Goal: Task Accomplishment & Management: Manage account settings

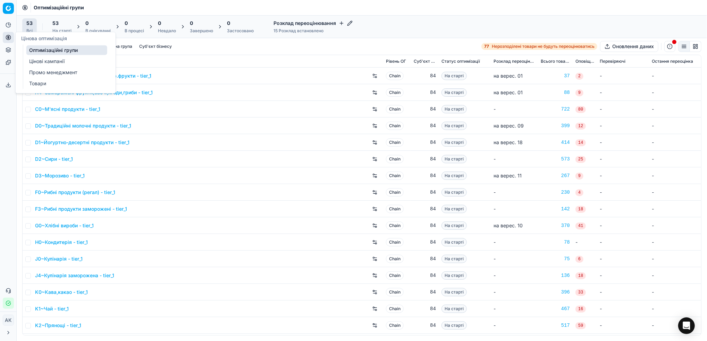
click at [35, 64] on link "Цінові кампанії" at bounding box center [66, 62] width 81 height 10
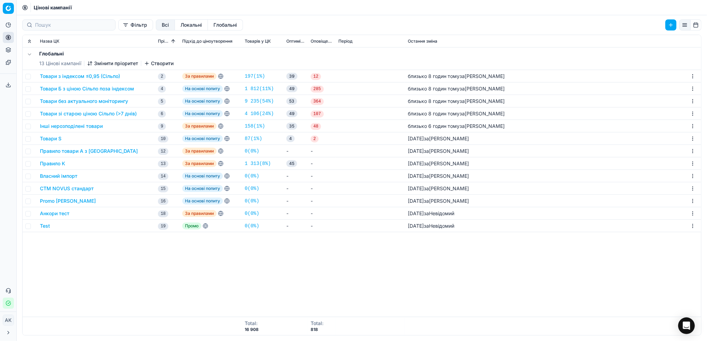
click at [71, 75] on button "Товари з індексом ≤0,95 (Сільпо)" at bounding box center [80, 76] width 80 height 7
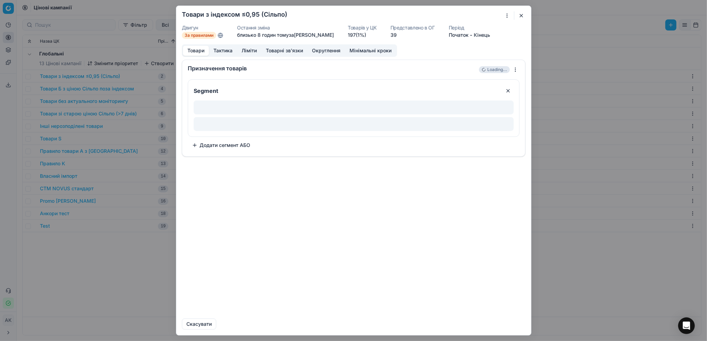
click at [247, 53] on button "Ліміти" at bounding box center [249, 51] width 24 height 10
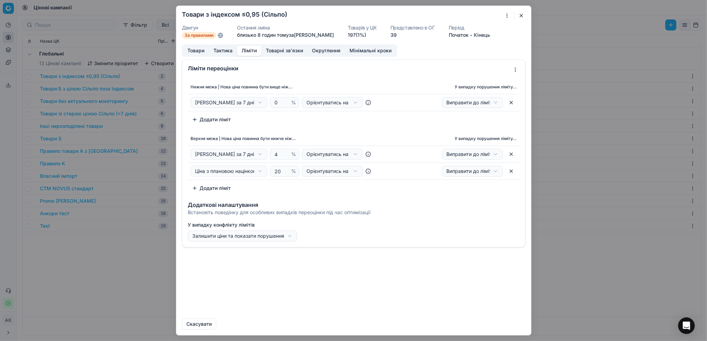
click at [258, 155] on div "Ми зберігаємо налаштування ЦК. Будь ласка, зачекайте, це може зайняти декілька …" at bounding box center [353, 170] width 707 height 341
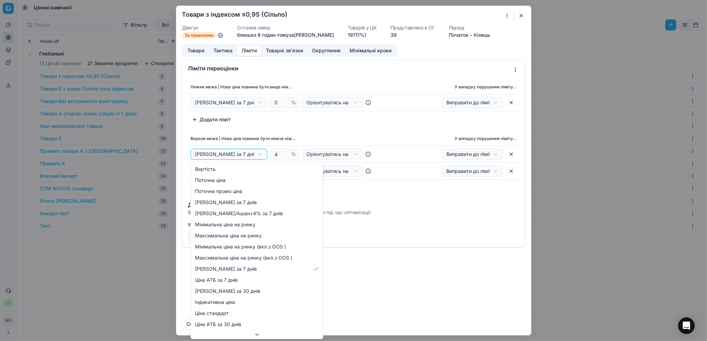
click at [258, 155] on div "Ми зберігаємо налаштування ЦК. Будь ласка, зачекайте, це може зайняти декілька …" at bounding box center [353, 170] width 707 height 341
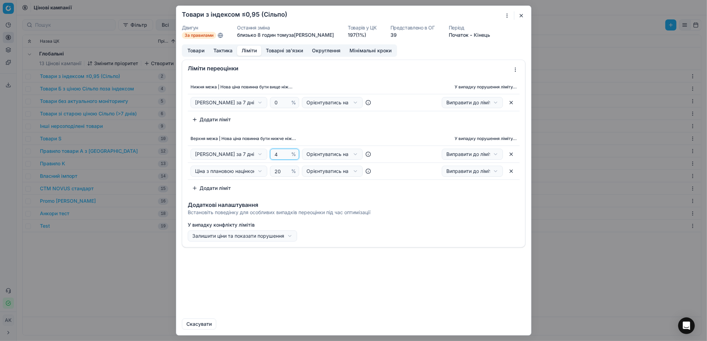
click at [275, 157] on input "4" at bounding box center [281, 154] width 17 height 10
type input "0"
click at [456, 327] on button "Зберегти та оновити" at bounding box center [456, 324] width 58 height 11
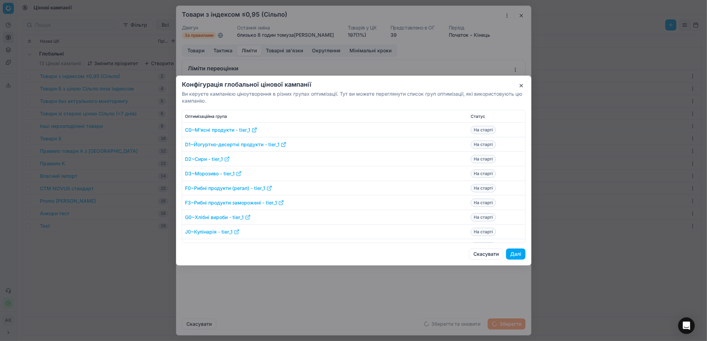
click at [513, 251] on button "Далі" at bounding box center [515, 254] width 19 height 11
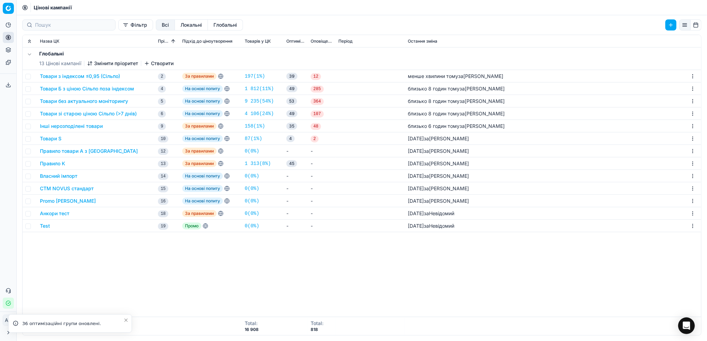
click at [61, 90] on button "Товари Б з ціною Сільпо поза індексом" at bounding box center [87, 88] width 94 height 7
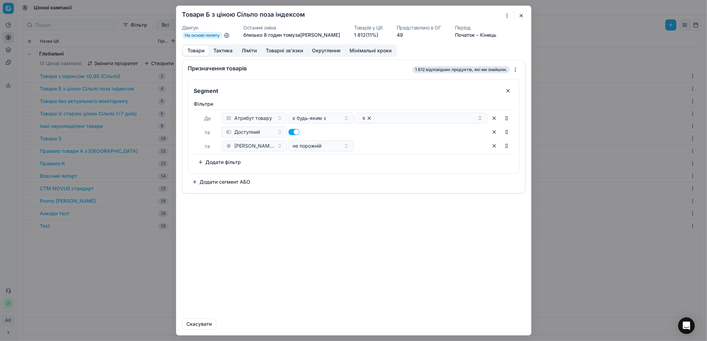
click at [252, 49] on button "Ліміти" at bounding box center [249, 51] width 24 height 10
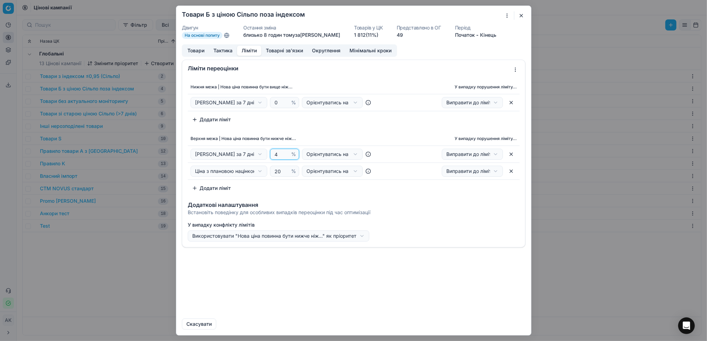
click at [274, 154] on input "4" at bounding box center [281, 154] width 17 height 10
type input "0"
click at [453, 327] on button "Зберегти та оновити" at bounding box center [456, 324] width 58 height 11
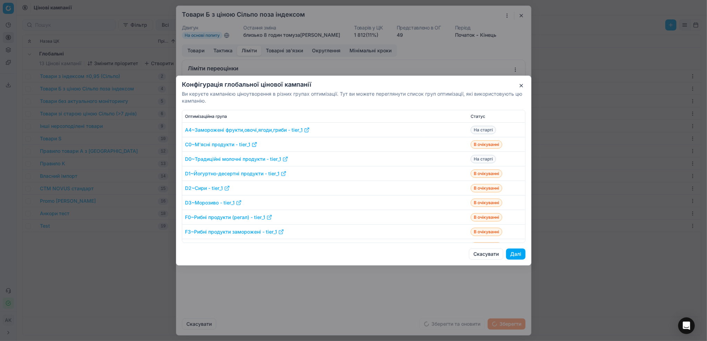
click at [515, 255] on button "Далі" at bounding box center [515, 254] width 19 height 11
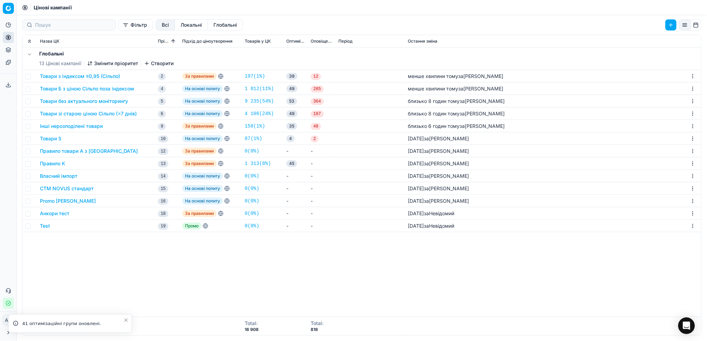
click at [82, 101] on button "Товари без актуального моніторингу" at bounding box center [84, 101] width 88 height 7
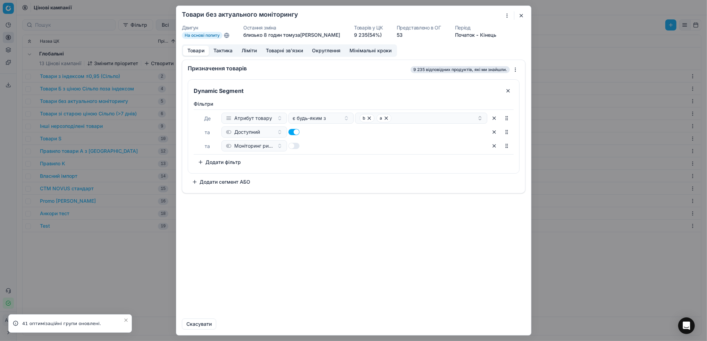
click at [248, 51] on button "Ліміти" at bounding box center [249, 51] width 24 height 10
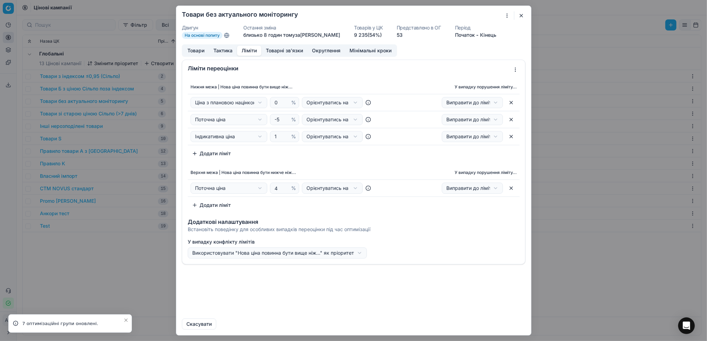
click at [522, 16] on button "button" at bounding box center [521, 15] width 8 height 8
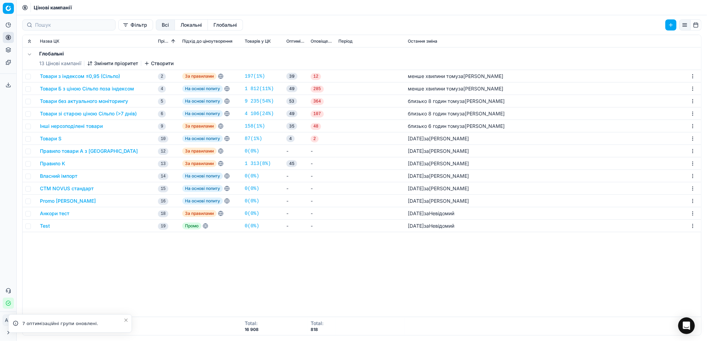
click at [67, 115] on button "Товари зі старою ціною Сільпо (>7 днів)" at bounding box center [88, 113] width 97 height 7
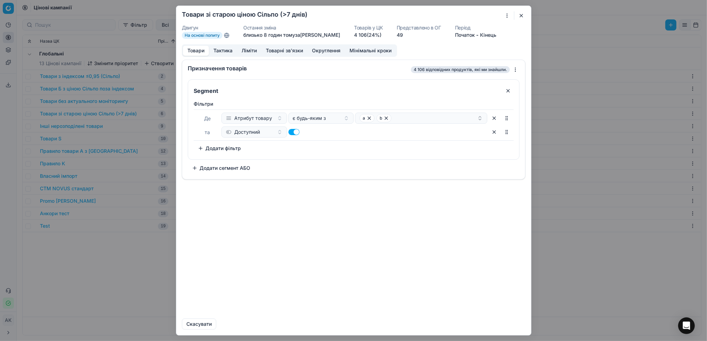
click at [251, 51] on button "Ліміти" at bounding box center [249, 51] width 24 height 10
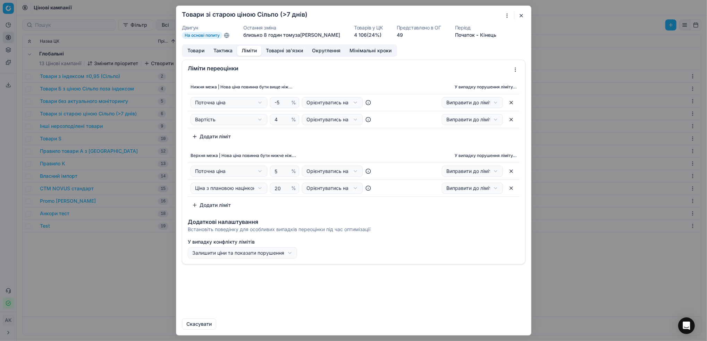
click at [522, 16] on button "button" at bounding box center [521, 15] width 8 height 8
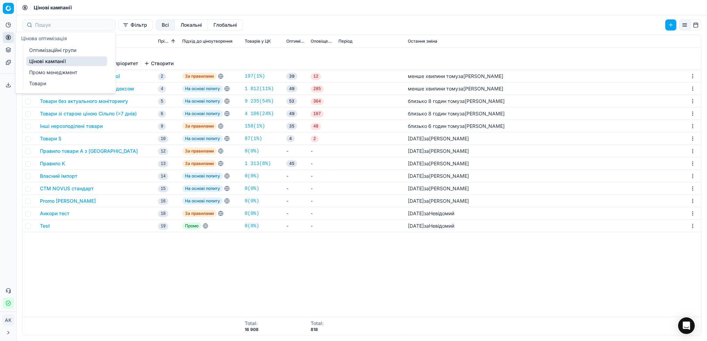
click at [43, 49] on link "Оптимізаційні групи" at bounding box center [66, 50] width 81 height 10
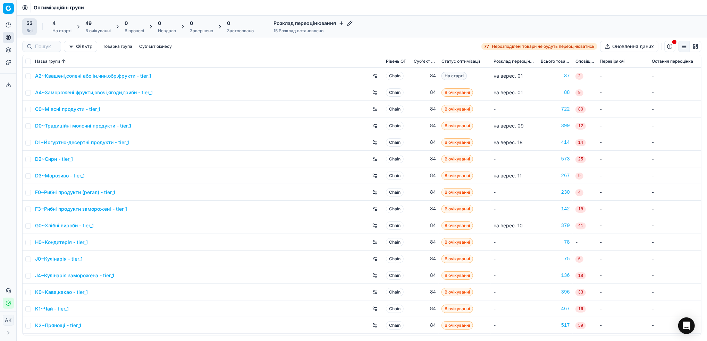
click at [58, 32] on div "На старті" at bounding box center [61, 31] width 19 height 6
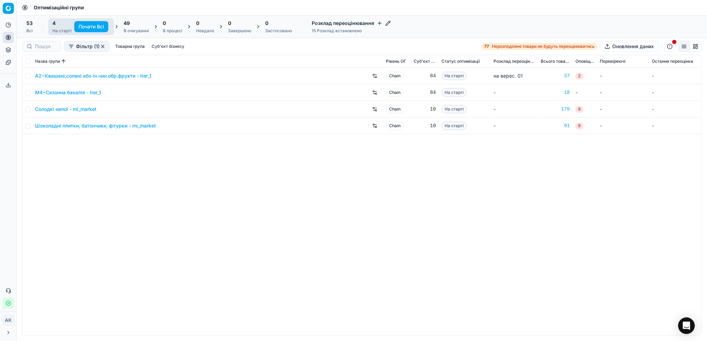
click at [132, 29] on div "В очікуванні" at bounding box center [135, 31] width 25 height 6
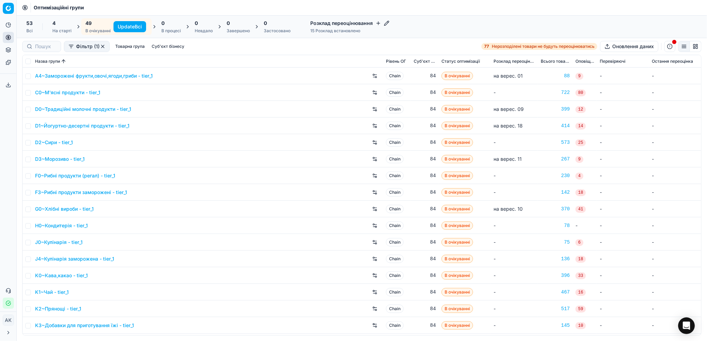
click at [60, 30] on div "На старті" at bounding box center [61, 31] width 19 height 6
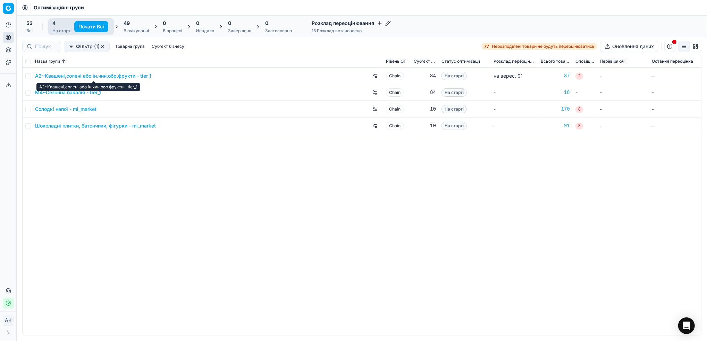
click at [69, 75] on link "A2~Квашені,солені або ін.чин.обр.фрукти - tier_1" at bounding box center [93, 75] width 116 height 7
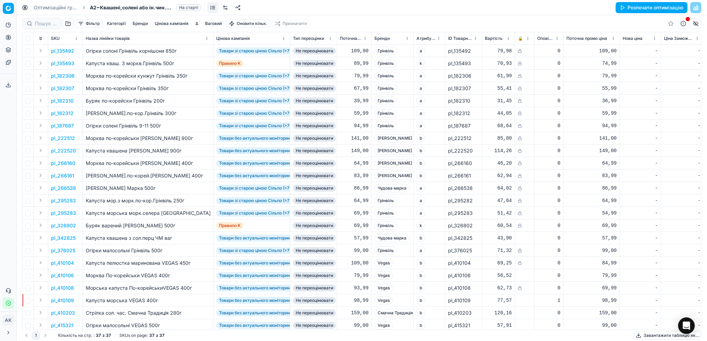
click at [162, 23] on button "Цінова кампанія" at bounding box center [171, 23] width 39 height 8
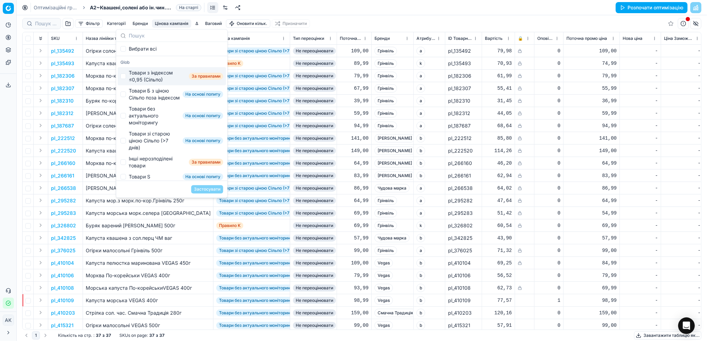
click at [119, 74] on div "Товари з індексом ≤0,95 (Сільпо) За правилами" at bounding box center [172, 76] width 108 height 18
checkbox input "true"
click at [196, 190] on button "Застосувати" at bounding box center [207, 189] width 32 height 8
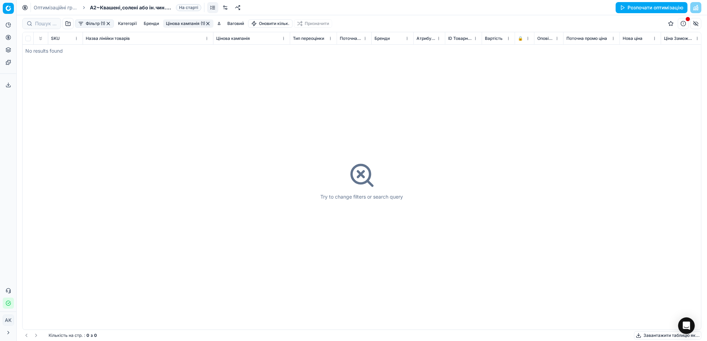
click at [109, 24] on button "button" at bounding box center [108, 24] width 6 height 6
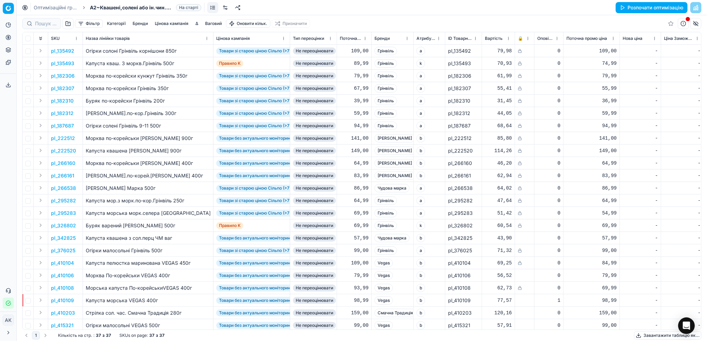
click at [54, 6] on link "Оптимізаційні групи" at bounding box center [56, 7] width 44 height 7
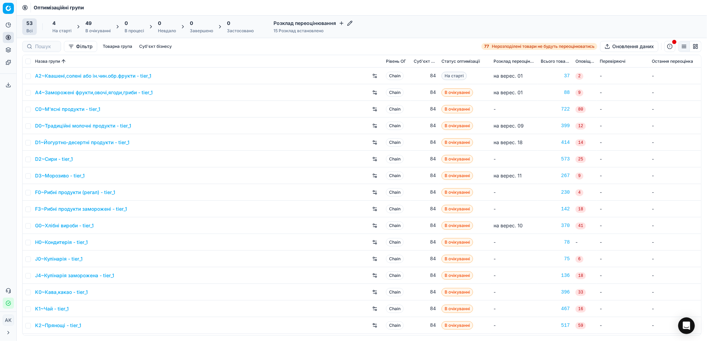
click at [97, 28] on div "В очікуванні" at bounding box center [97, 31] width 25 height 6
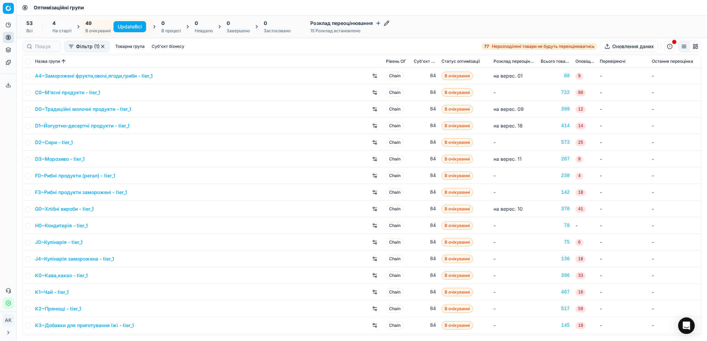
click at [132, 26] on button "Update Всі" at bounding box center [129, 26] width 33 height 11
